Goal: Task Accomplishment & Management: Complete application form

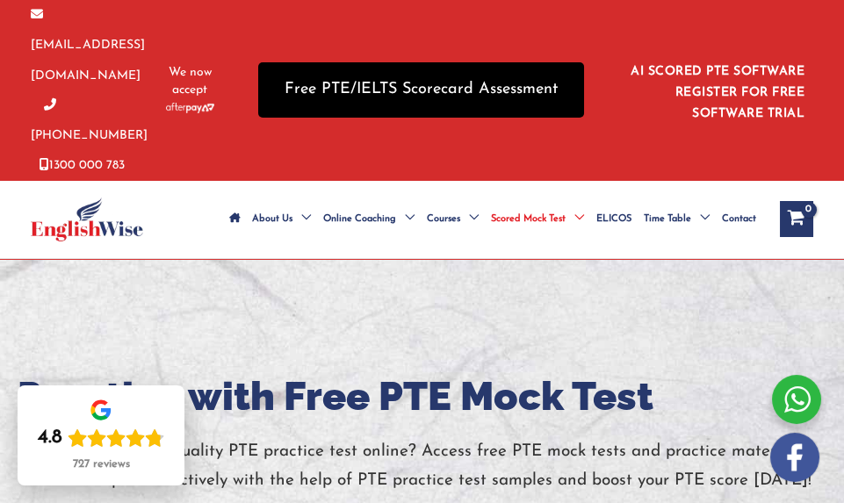
click at [495, 78] on link "Free PTE/IELTS Scorecard Assessment" at bounding box center [421, 89] width 326 height 55
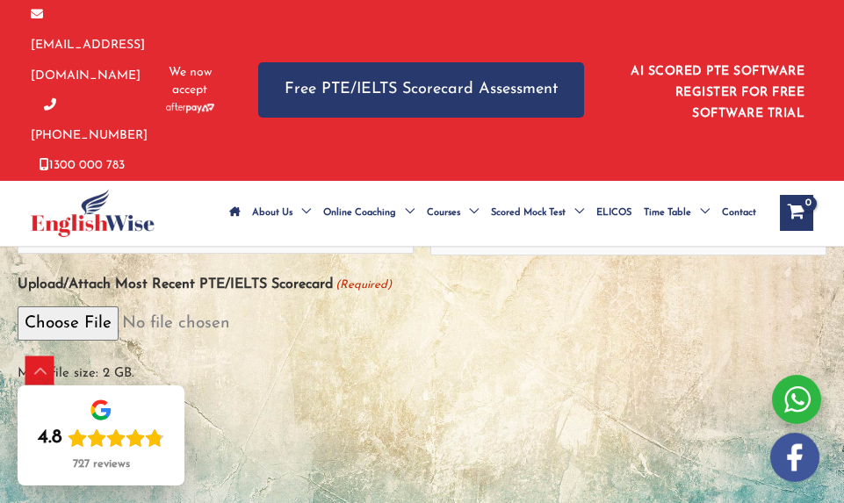
scroll to position [439, 0]
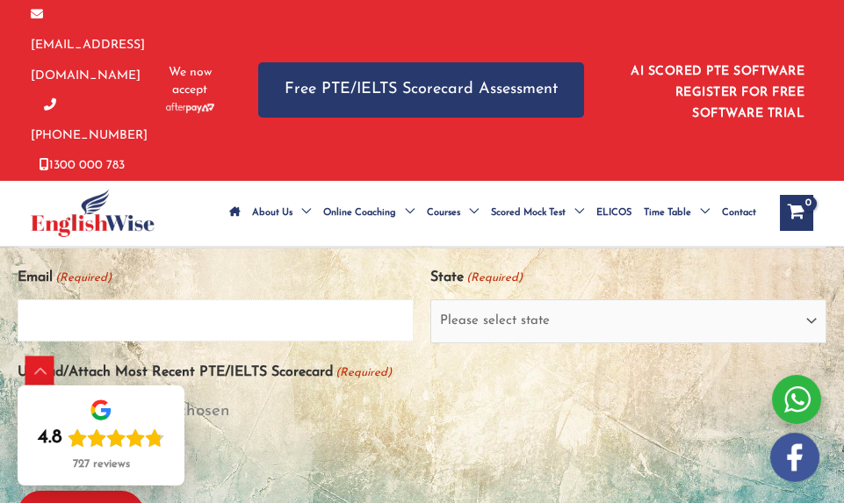
click at [286, 300] on input "Email (Required)" at bounding box center [216, 321] width 396 height 42
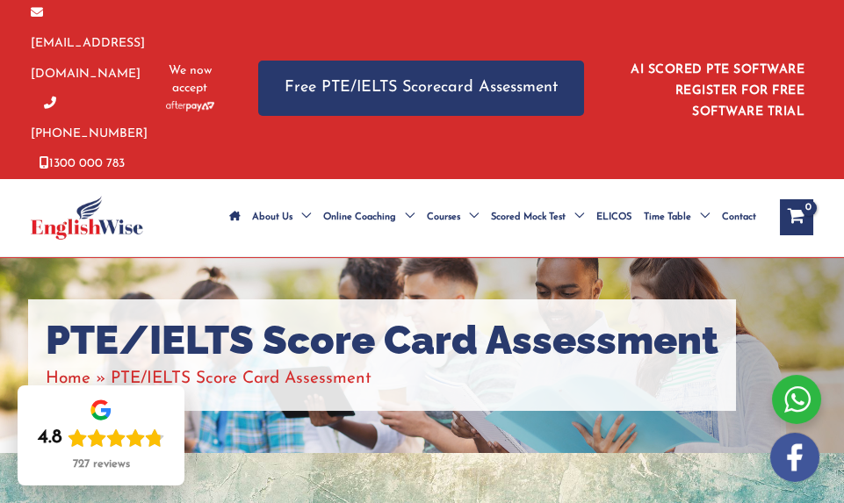
scroll to position [0, 0]
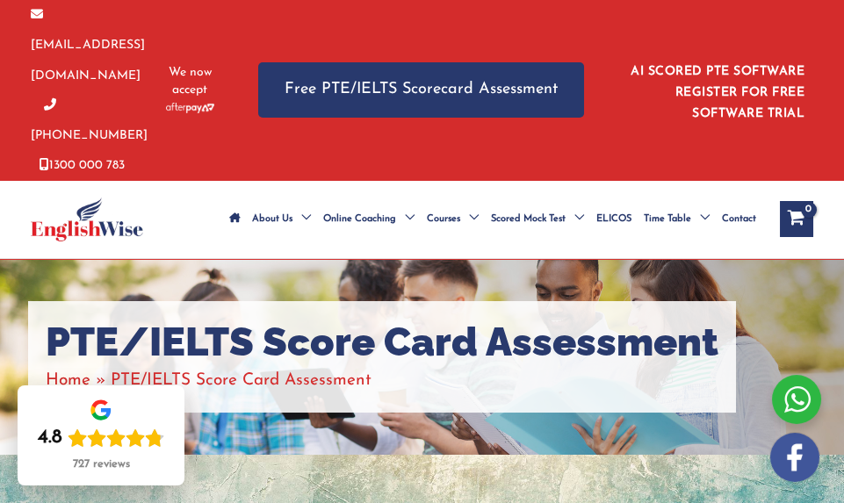
type input "airdropparm@gmail.com"
click at [112, 198] on img at bounding box center [87, 220] width 112 height 44
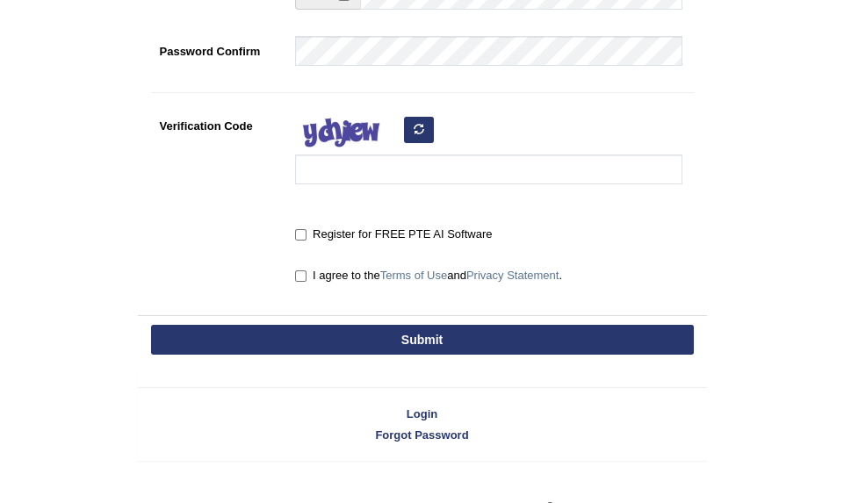
scroll to position [526, 0]
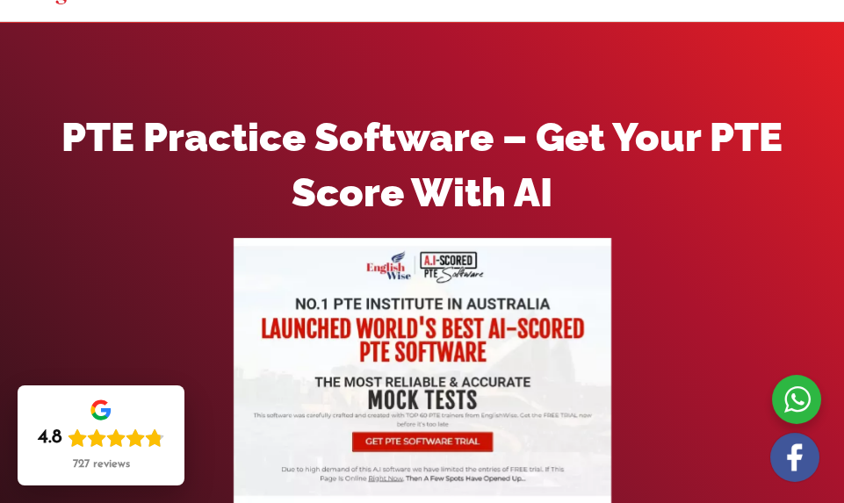
click at [447, 325] on img at bounding box center [423, 371] width 378 height 267
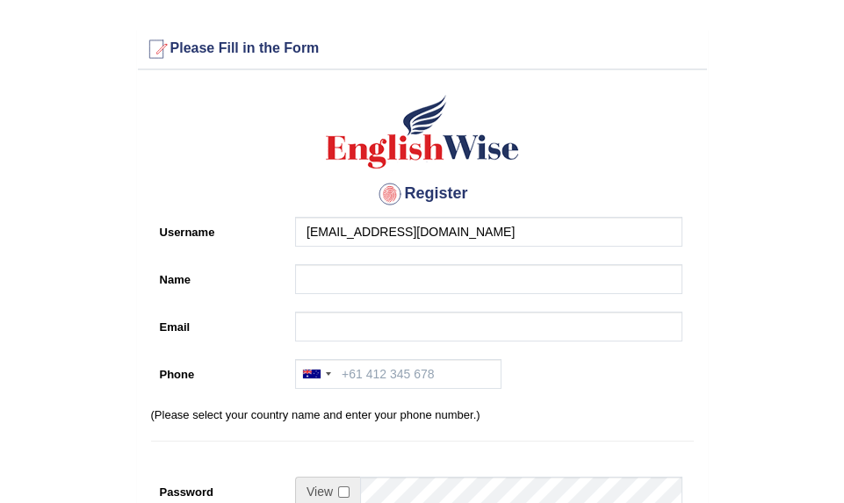
type input "airdropparm@gmail.com"
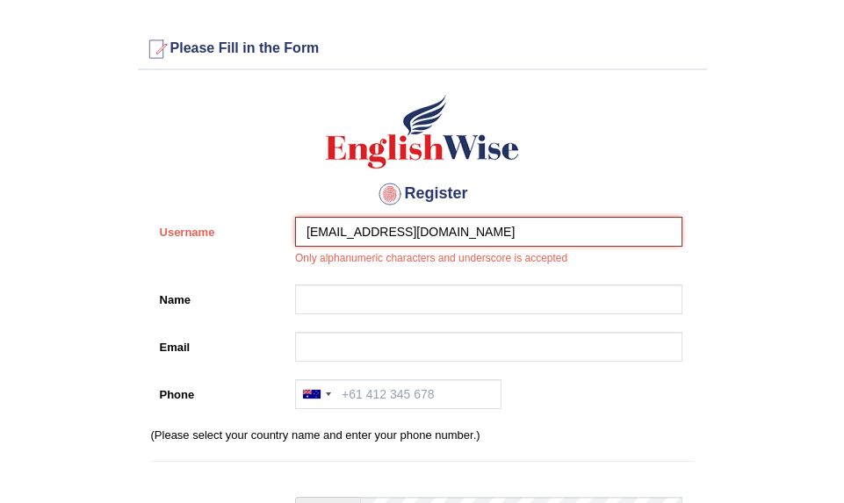
drag, startPoint x: 450, startPoint y: 232, endPoint x: 264, endPoint y: 242, distance: 185.6
click at [264, 242] on div "Username airdropparm@gmail.com Only alphanumeric characters and underscore is a…" at bounding box center [422, 246] width 543 height 59
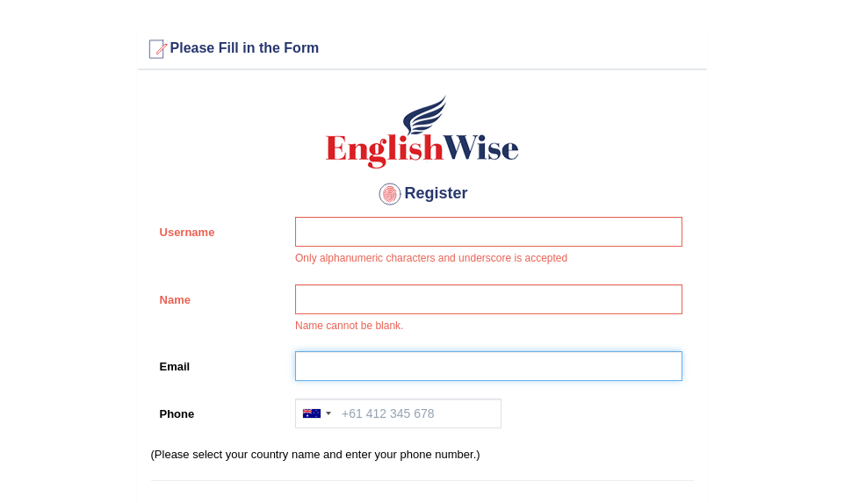
click at [316, 373] on input "Email" at bounding box center [488, 366] width 387 height 30
paste input "airdropparm@gmail.com"
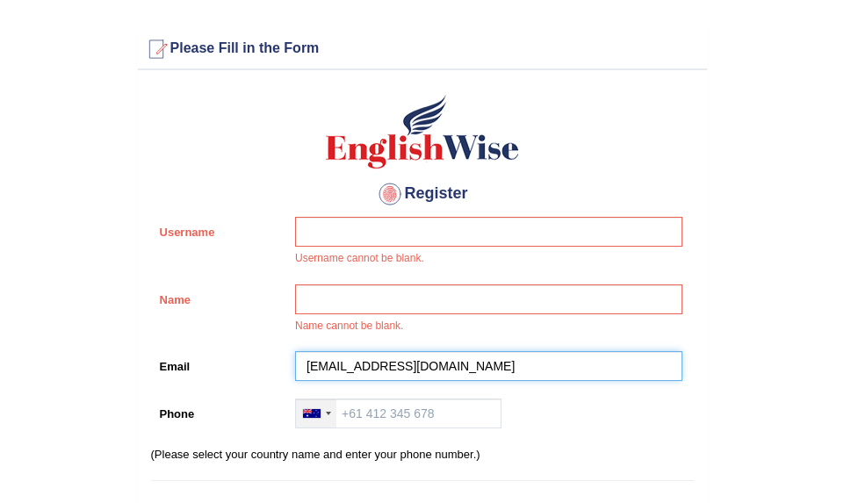
type input "airdropparm@gmail.com"
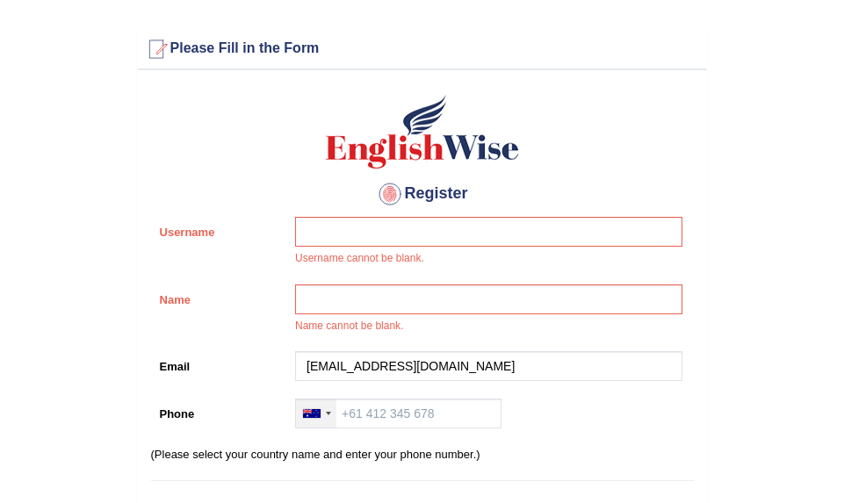
click at [315, 415] on div at bounding box center [312, 413] width 18 height 9
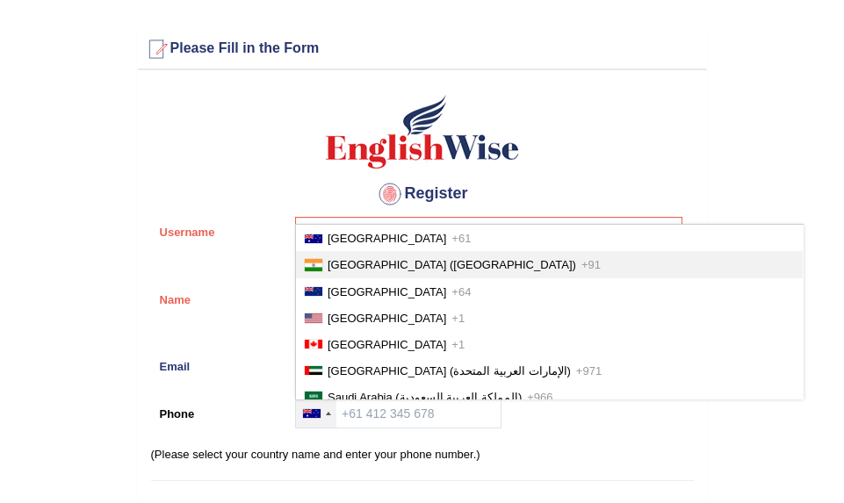
click at [347, 254] on li "India (भारत) +91" at bounding box center [549, 264] width 507 height 26
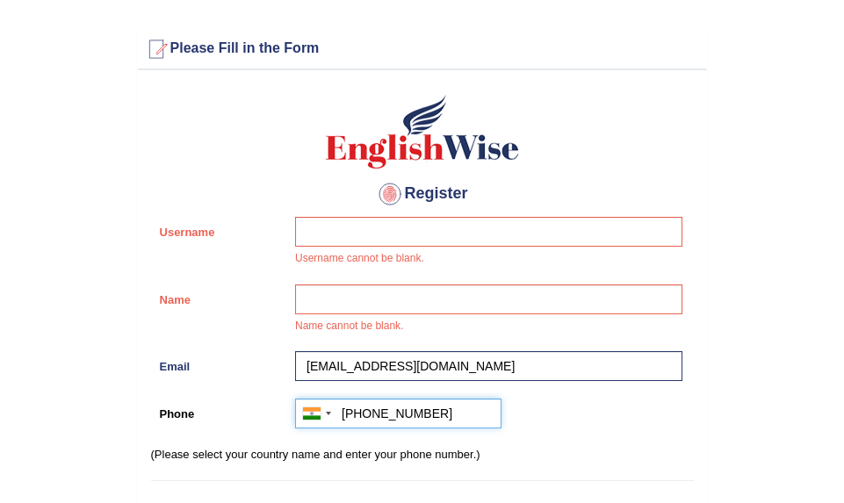
type input "+919356800065"
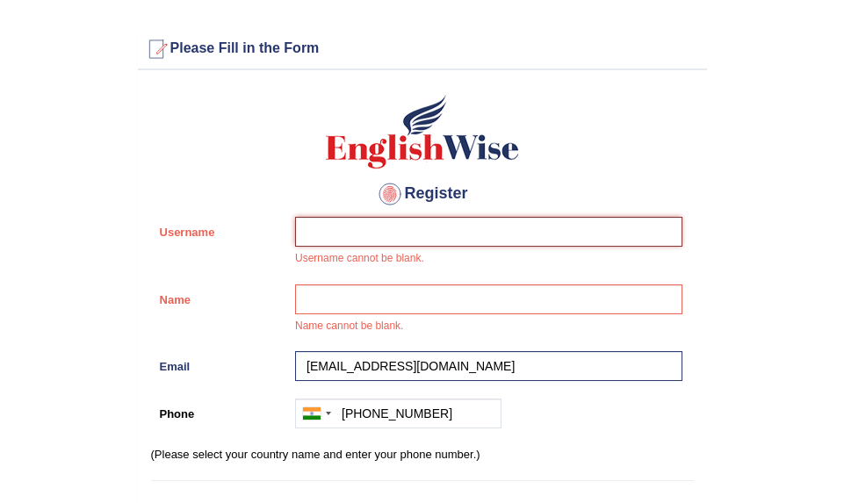
click at [387, 232] on input "Username" at bounding box center [488, 232] width 387 height 30
type input "airdropparm"
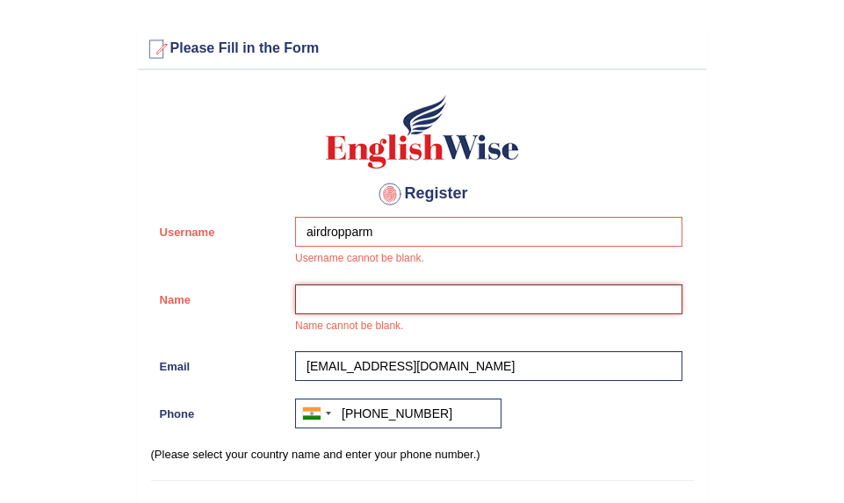
click at [373, 303] on input "Name" at bounding box center [488, 300] width 387 height 30
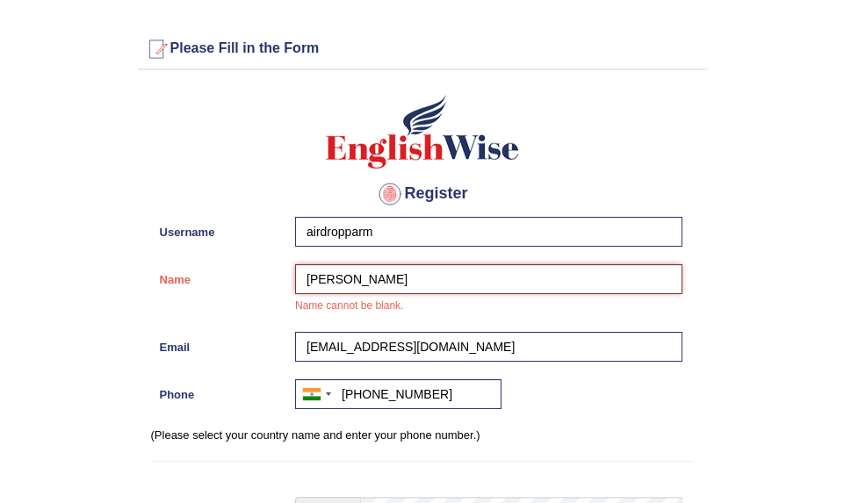
type input "[PERSON_NAME]"
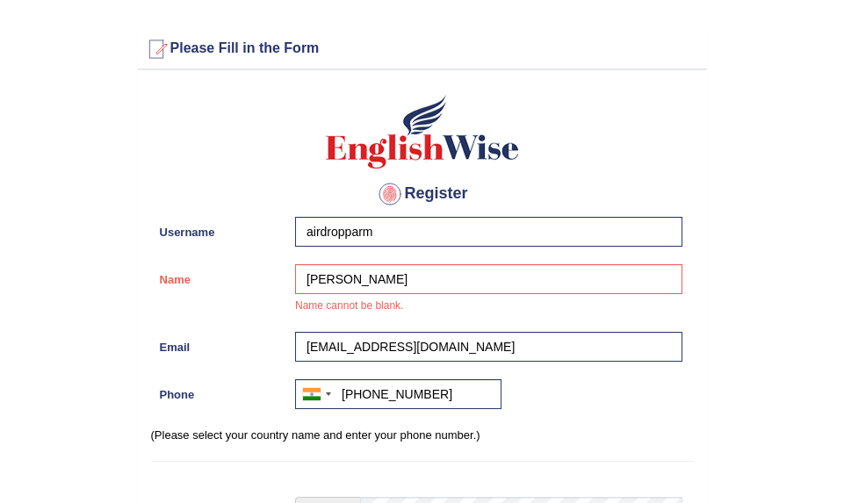
click at [87, 357] on form "Please fix the following errors: Please Fill in the Form Register Username aird…" at bounding box center [422, 504] width 839 height 950
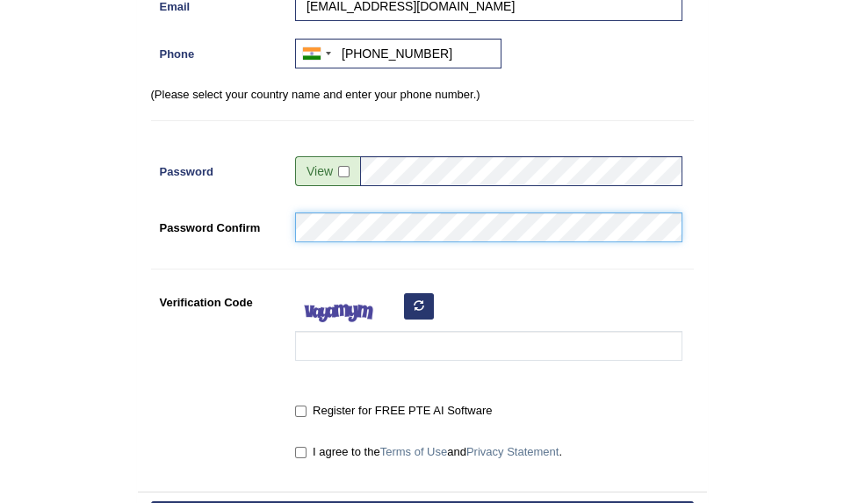
scroll to position [351, 0]
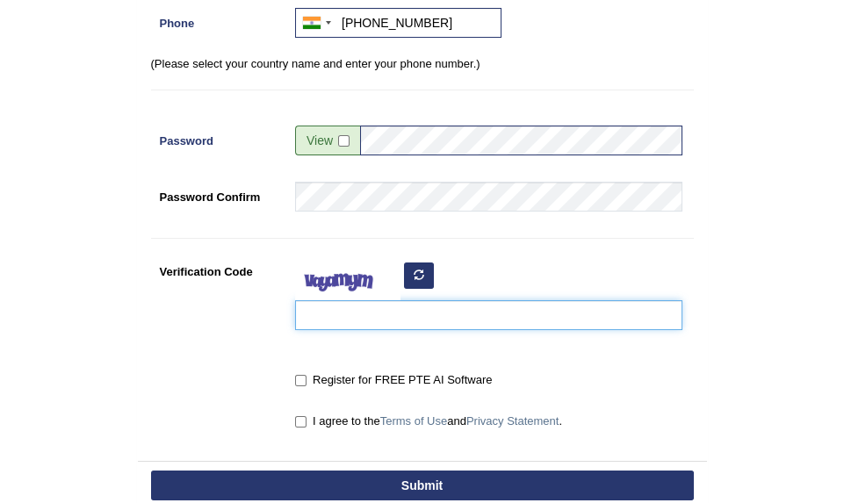
click at [356, 319] on input "Verification Code" at bounding box center [488, 315] width 387 height 30
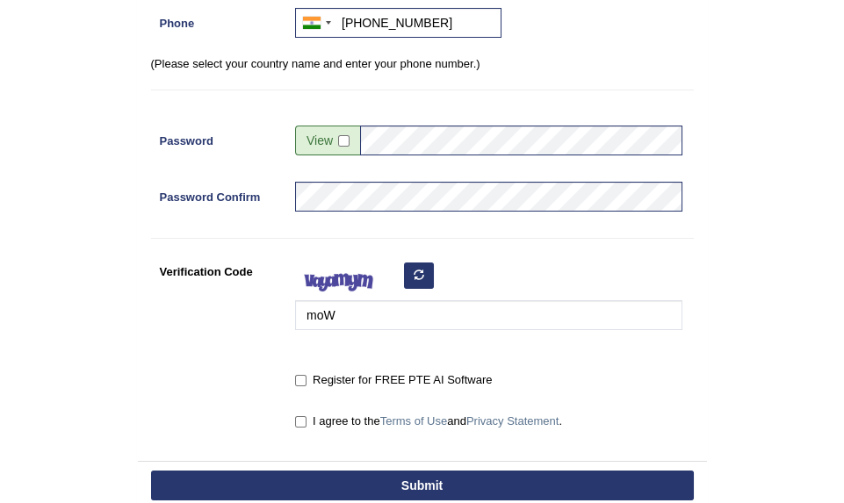
click at [433, 281] on button "button" at bounding box center [419, 276] width 30 height 26
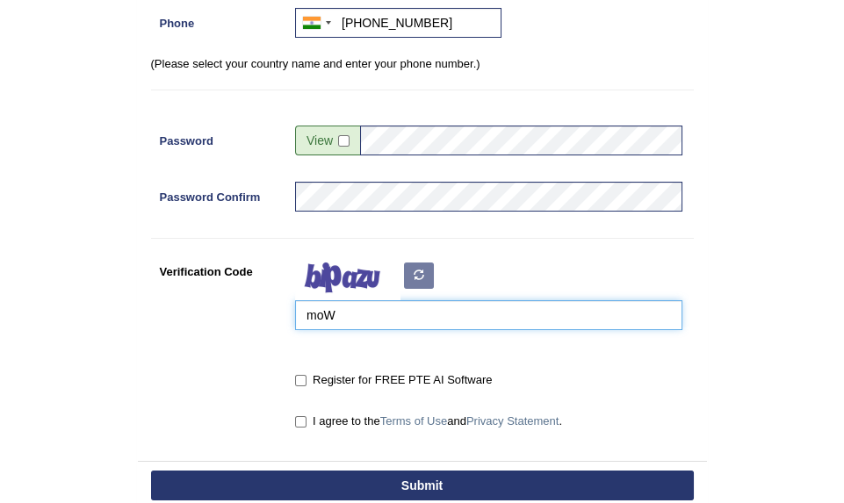
click at [385, 316] on input "moW" at bounding box center [488, 315] width 387 height 30
click at [321, 320] on input "zObuwu" at bounding box center [488, 315] width 387 height 30
type input "zObuwu"
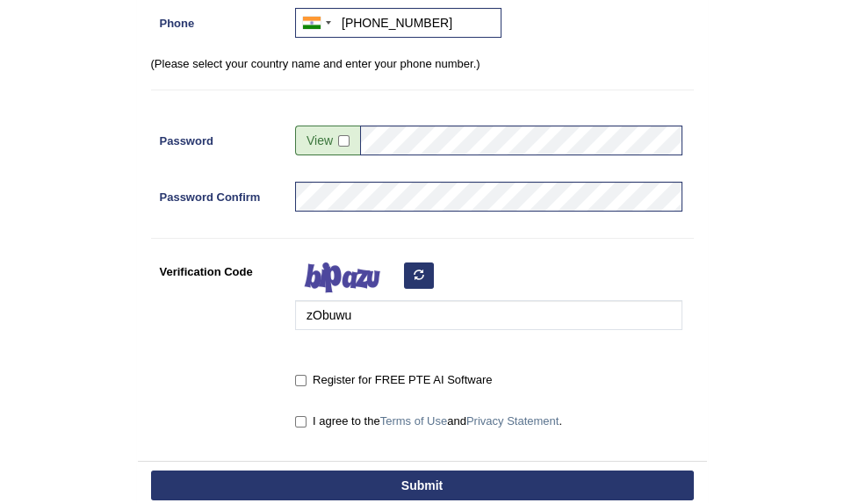
click at [309, 386] on label "Register for FREE PTE AI Software" at bounding box center [393, 381] width 197 height 18
click at [307, 386] on input "Register for FREE PTE AI Software" at bounding box center [300, 380] width 11 height 11
checkbox input "true"
click at [305, 409] on div "I agree to the Terms of Use and Privacy Statement ." at bounding box center [488, 419] width 387 height 24
click at [305, 416] on input "I agree to the Terms of Use and Privacy Statement ." at bounding box center [300, 421] width 11 height 11
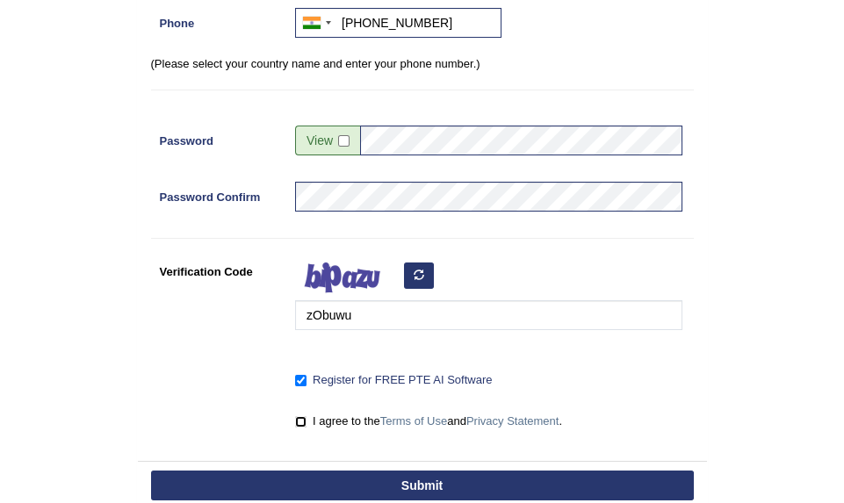
checkbox input "true"
click at [373, 491] on button "Submit" at bounding box center [422, 486] width 543 height 30
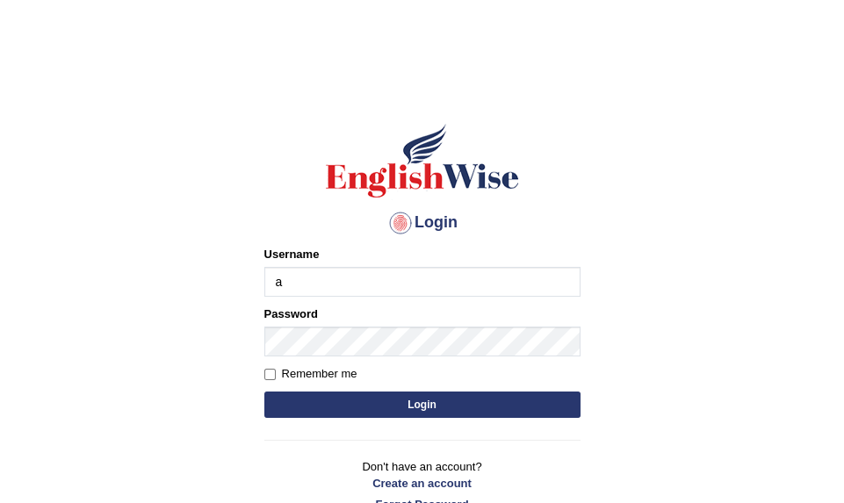
type input "airdropparm"
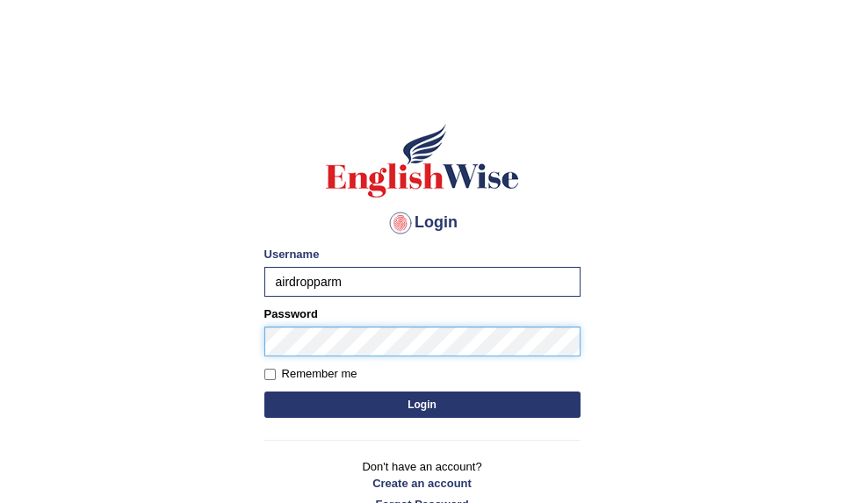
click at [264, 392] on button "Login" at bounding box center [422, 405] width 316 height 26
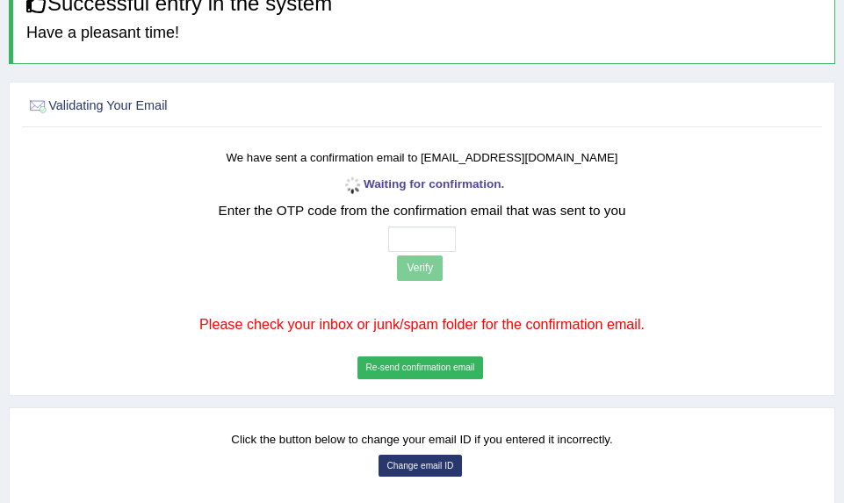
scroll to position [176, 0]
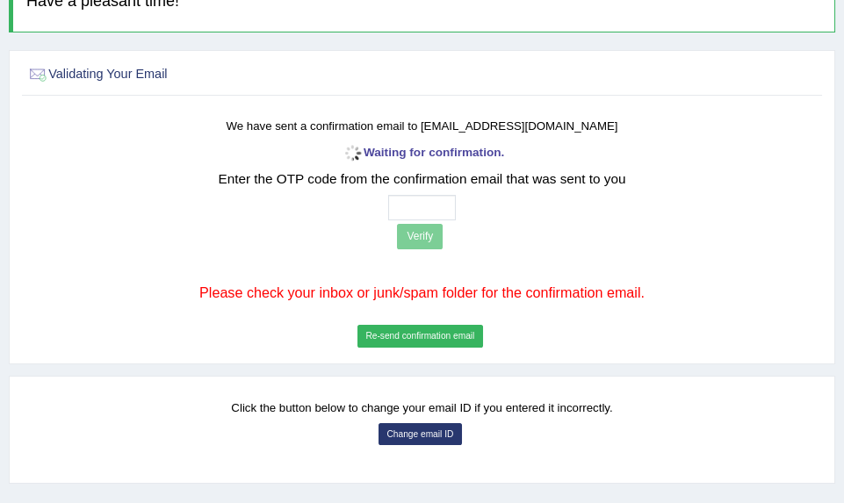
click at [454, 339] on button "Re-send confirmation email" at bounding box center [421, 336] width 126 height 23
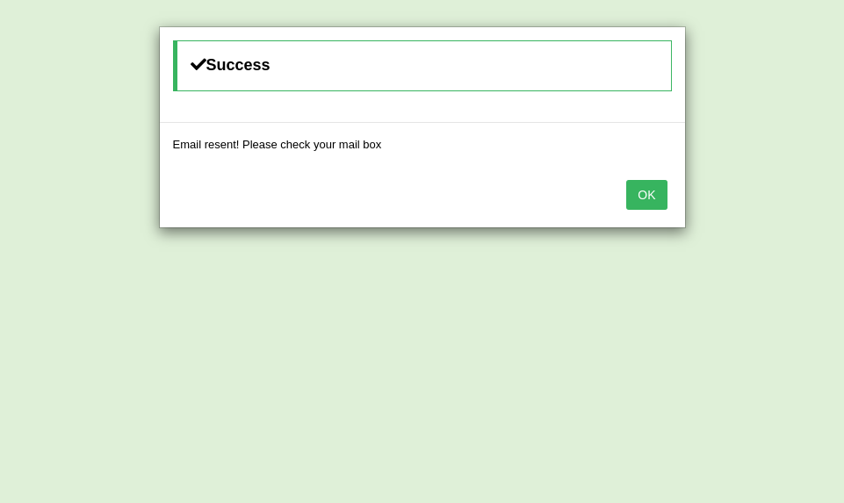
click at [653, 189] on button "OK" at bounding box center [646, 195] width 40 height 30
